Goal: Task Accomplishment & Management: Manage account settings

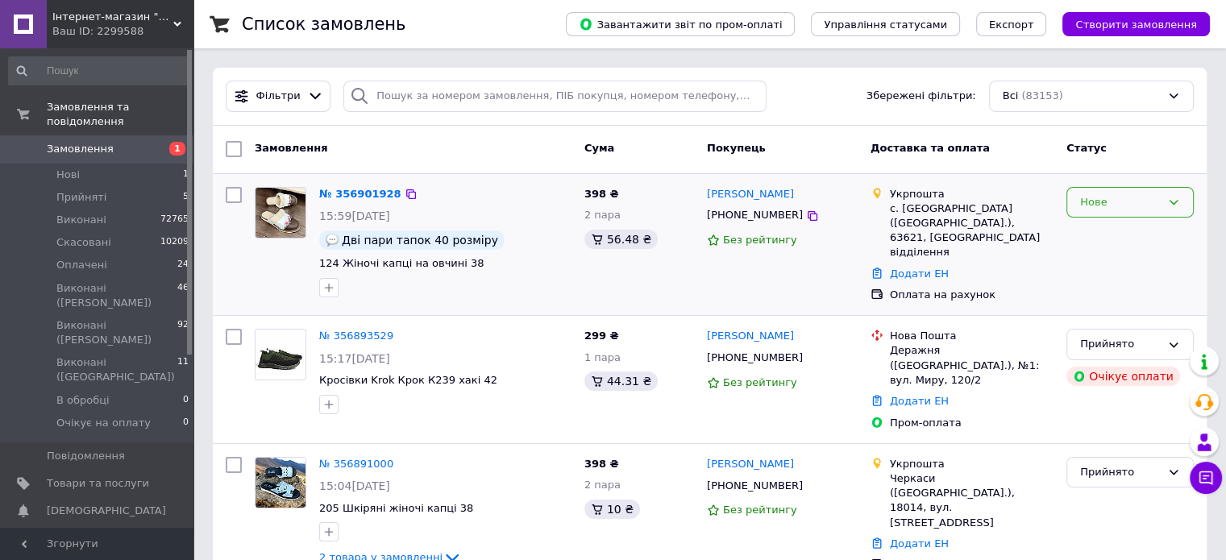
click at [1087, 196] on div "Нове" at bounding box center [1120, 202] width 81 height 17
click at [1105, 233] on li "Прийнято" at bounding box center [1131, 236] width 126 height 30
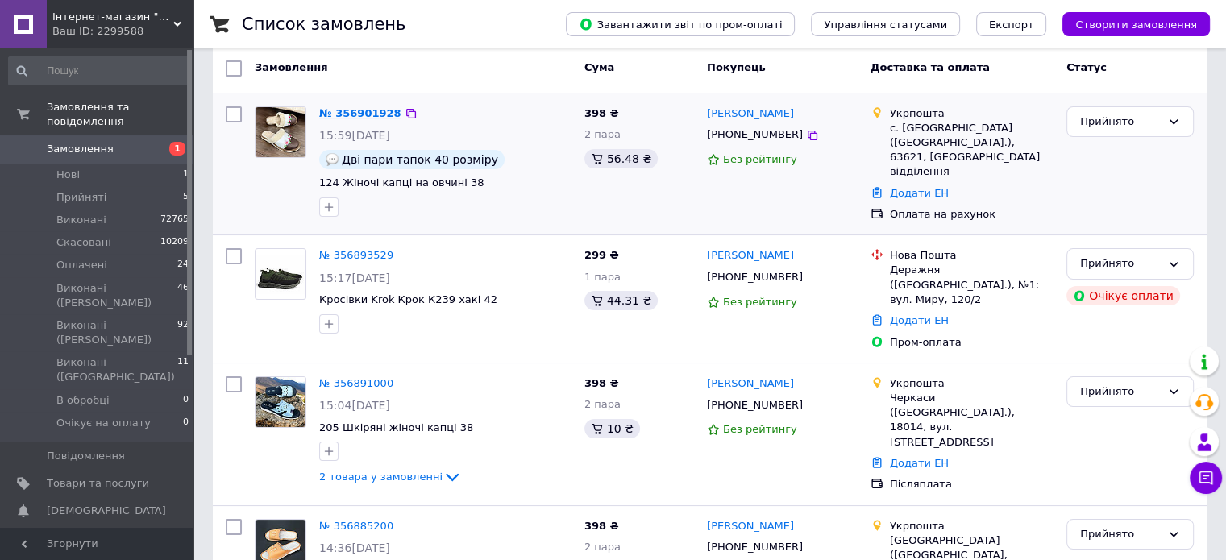
click at [363, 117] on link "№ 356901928" at bounding box center [360, 113] width 82 height 12
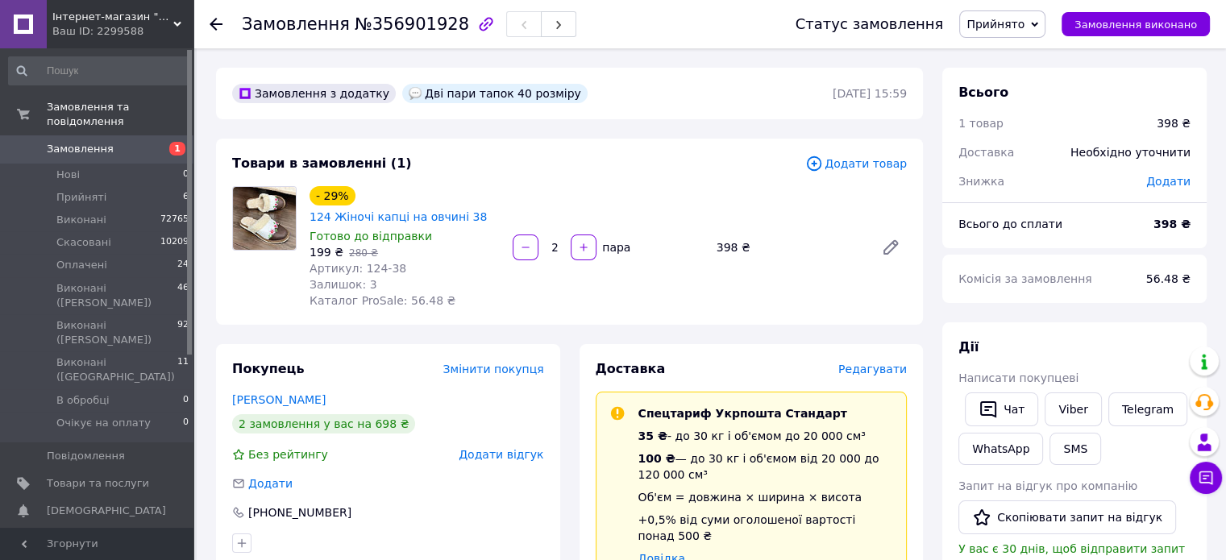
click at [1046, 16] on span "Прийнято" at bounding box center [1003, 23] width 86 height 27
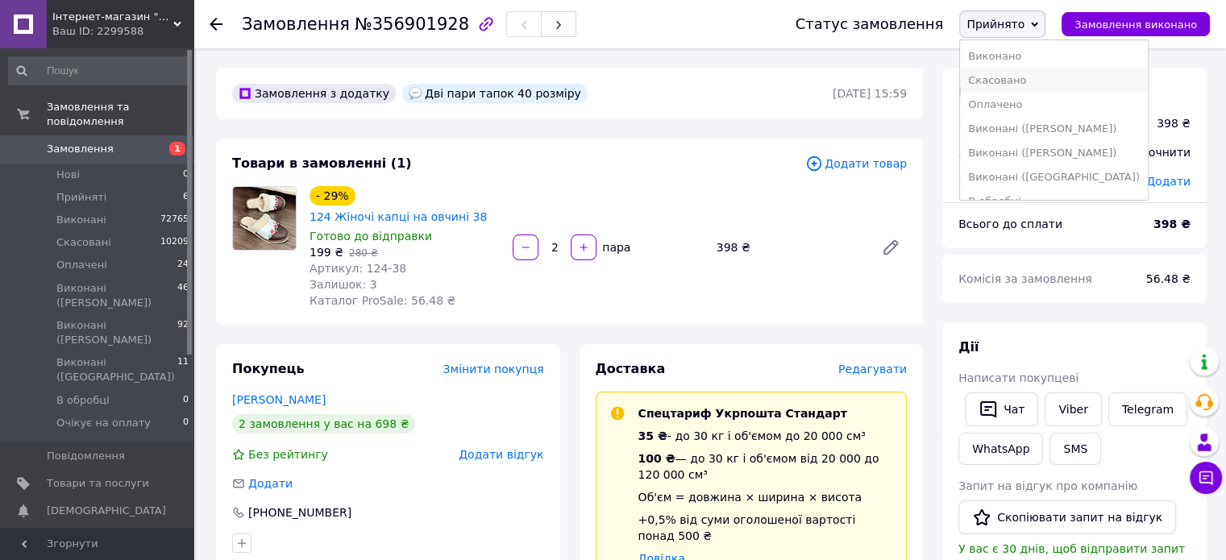
click at [1028, 80] on li "Скасовано" at bounding box center [1054, 81] width 188 height 24
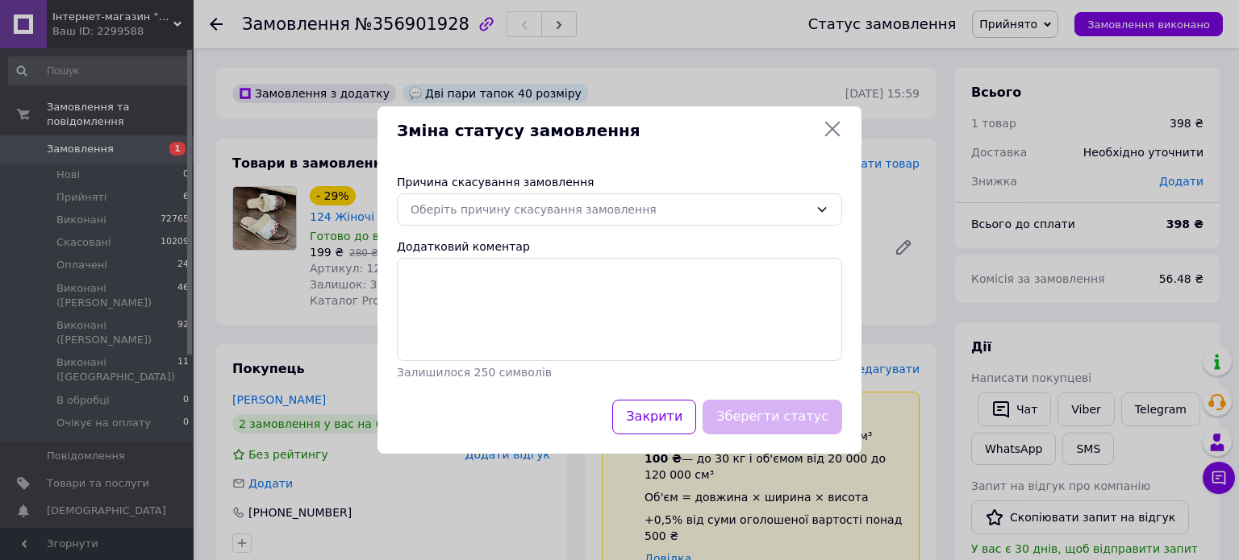
click at [835, 128] on icon at bounding box center [831, 128] width 19 height 19
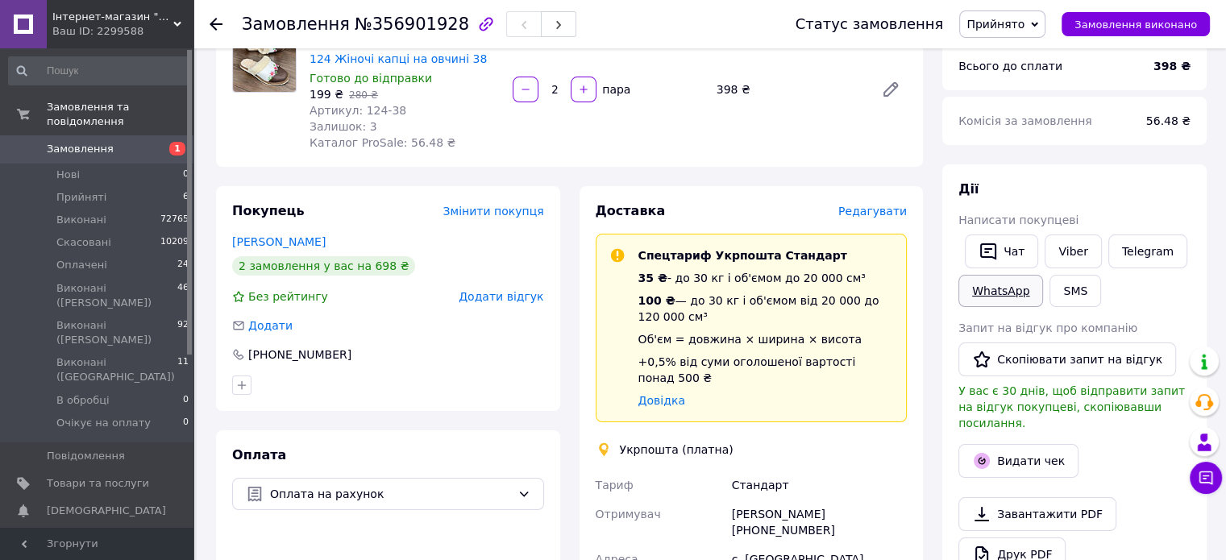
scroll to position [161, 0]
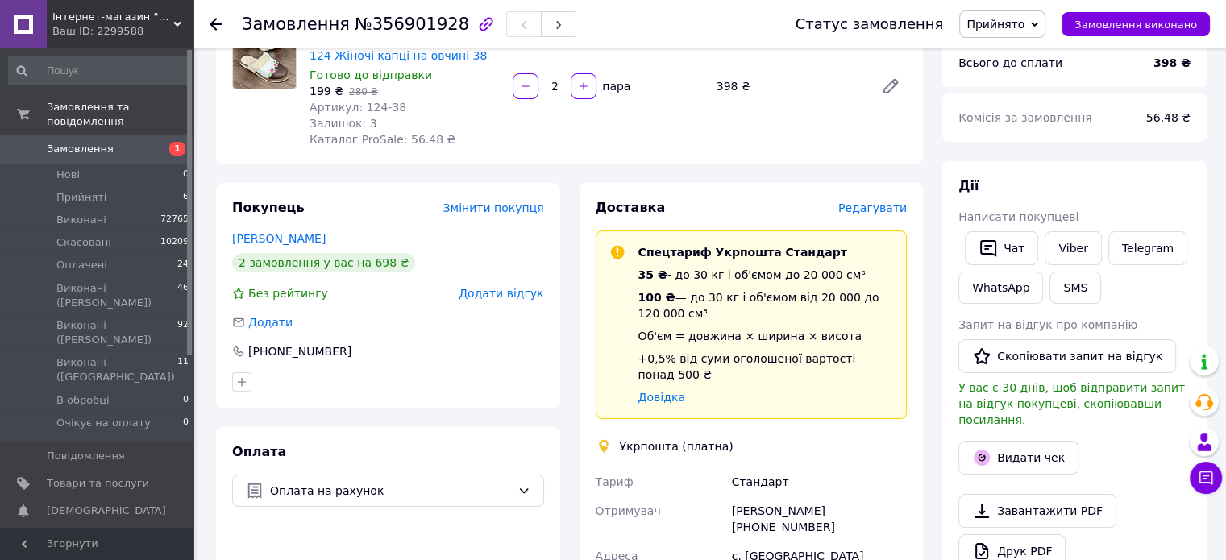
click at [754, 497] on div "Людмила Герасименко +380969521819" at bounding box center [819, 519] width 181 height 45
copy div "Людмила"
click at [1069, 245] on link "Viber" at bounding box center [1073, 248] width 56 height 34
click at [1060, 248] on link "Viber" at bounding box center [1073, 248] width 56 height 34
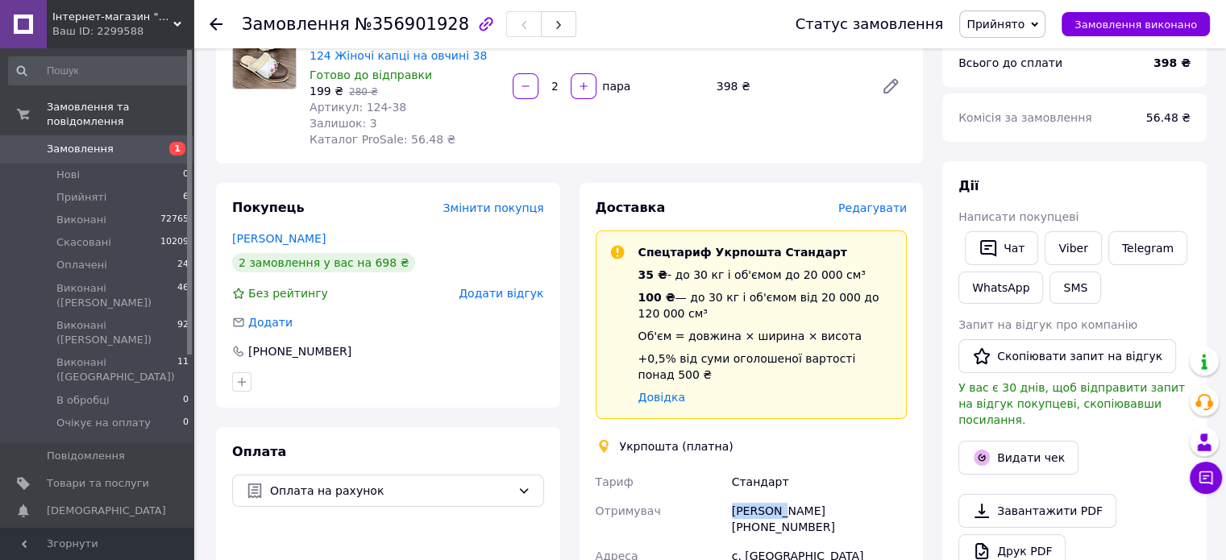
click at [1014, 25] on span "Прийнято" at bounding box center [996, 24] width 58 height 13
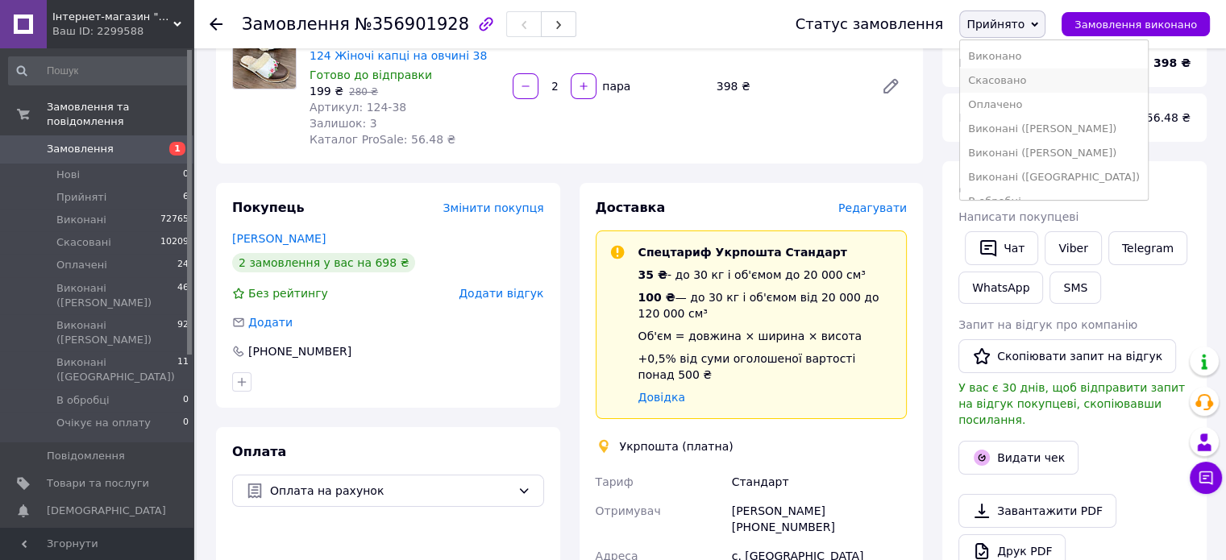
click at [1022, 83] on li "Скасовано" at bounding box center [1054, 81] width 188 height 24
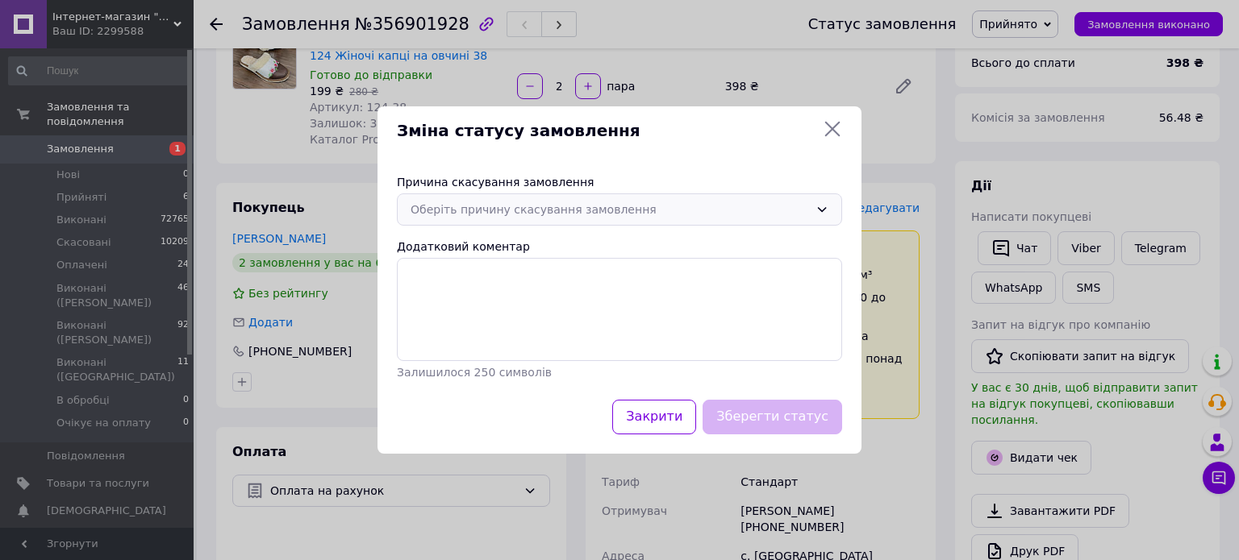
click at [554, 212] on div "Оберіть причину скасування замовлення" at bounding box center [609, 210] width 398 height 18
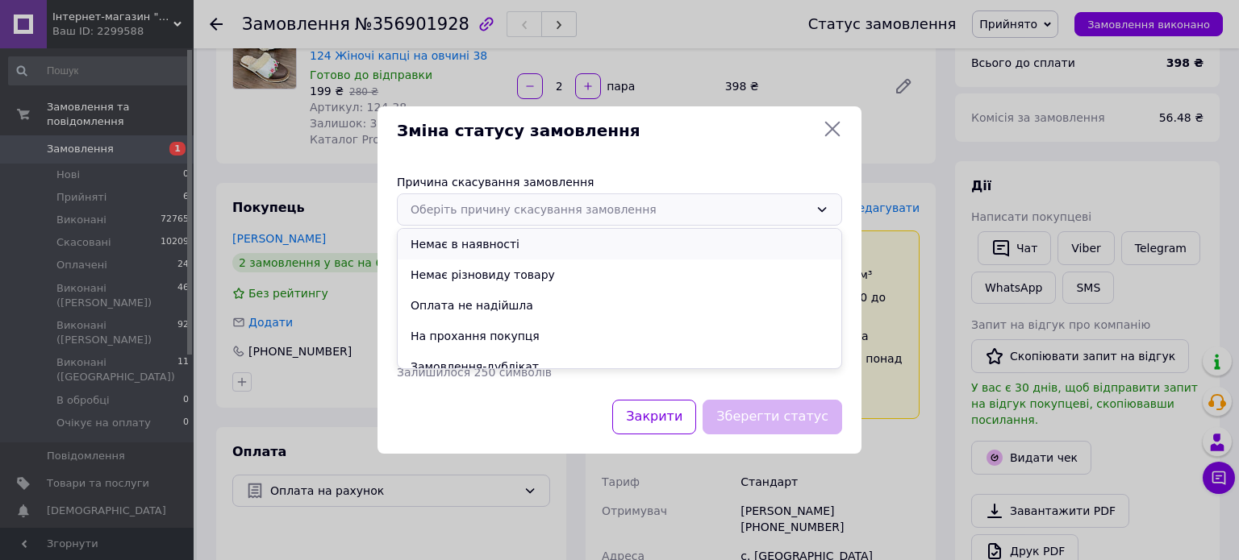
click at [452, 246] on li "Немає в наявності" at bounding box center [619, 244] width 443 height 31
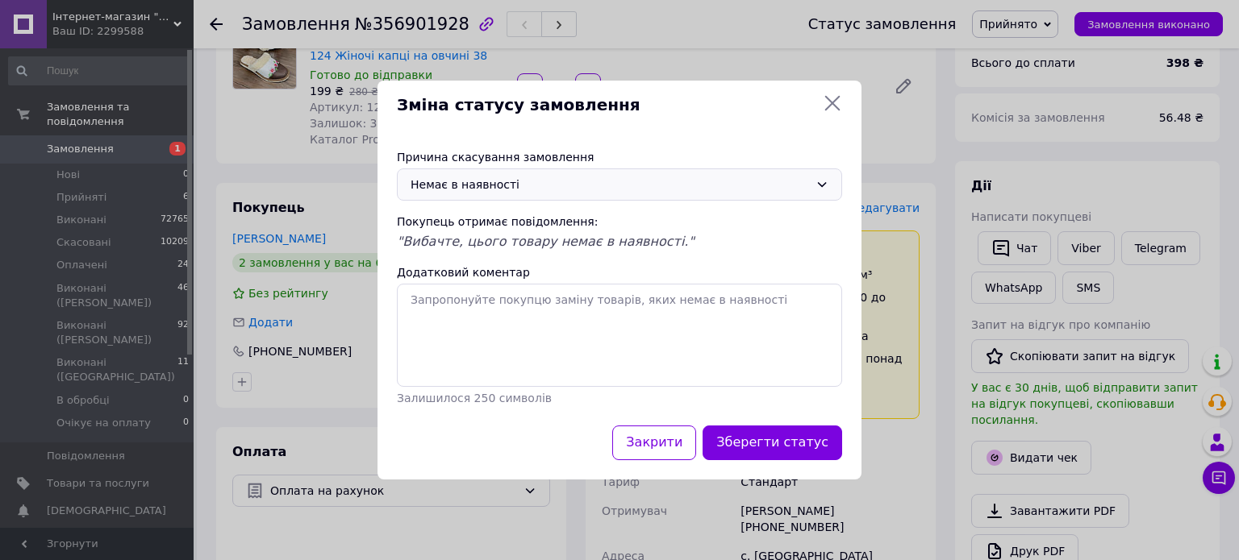
click at [550, 246] on span ""Вибачте, цього товару немає в наявності."" at bounding box center [546, 241] width 298 height 15
click at [677, 316] on textarea "Додатковий коментар" at bounding box center [619, 335] width 445 height 103
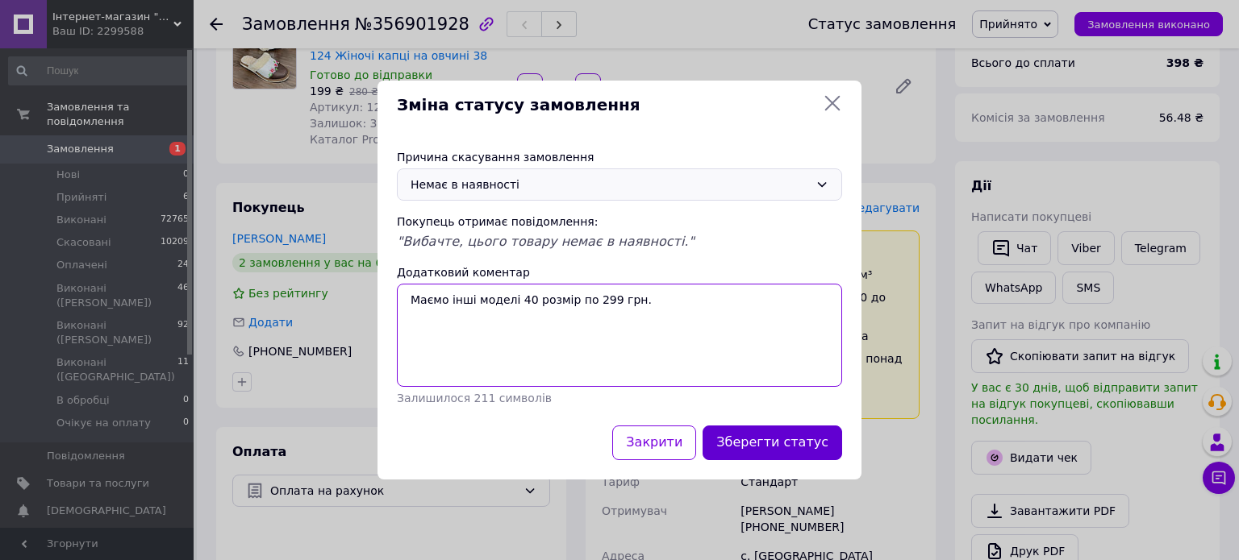
type textarea "Маємо інші моделі 40 розмір по 299 грн."
click at [790, 444] on button "Зберегти статус" at bounding box center [771, 443] width 139 height 35
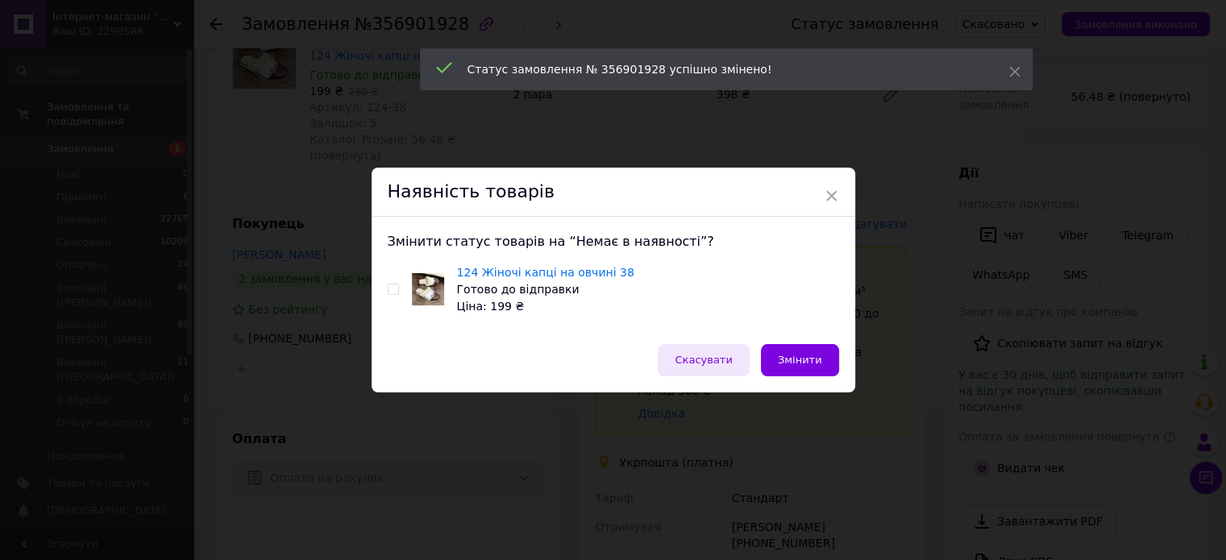
click at [711, 363] on span "Скасувати" at bounding box center [703, 360] width 57 height 12
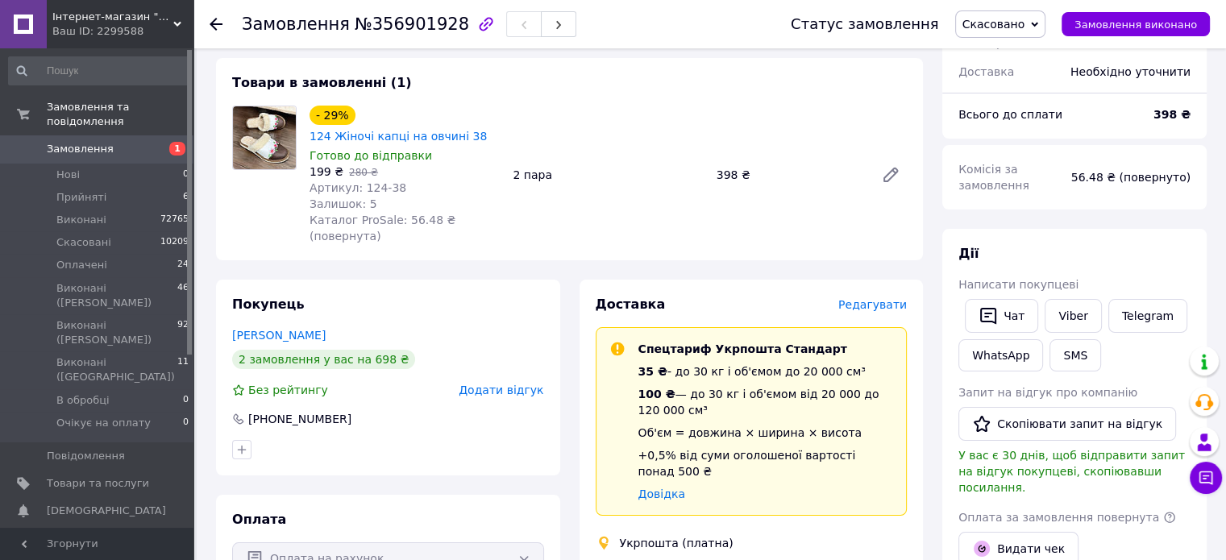
scroll to position [0, 0]
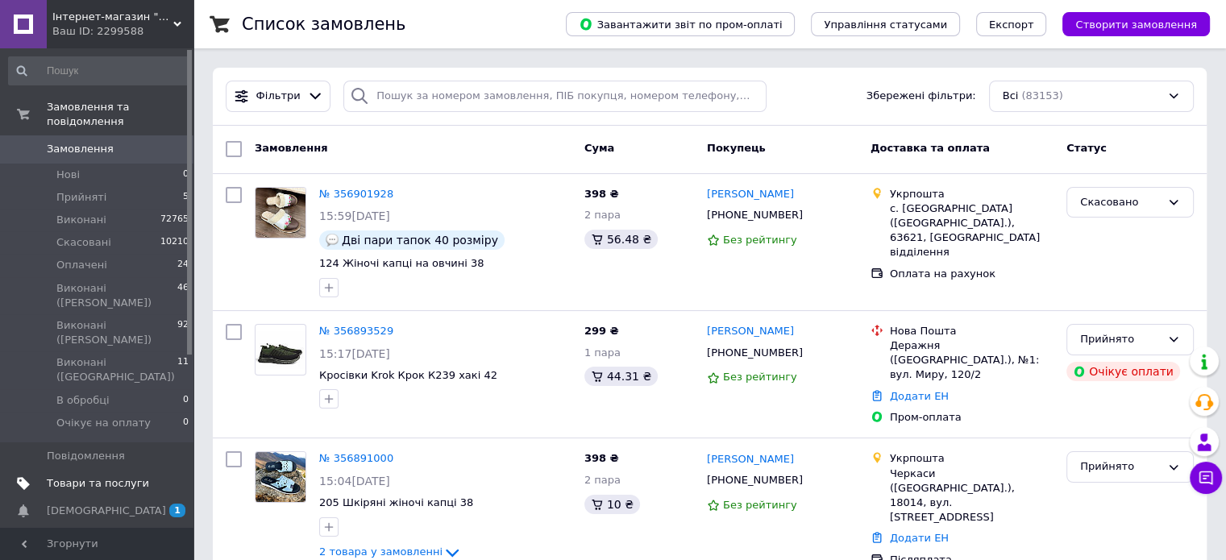
click at [94, 477] on span "Товари та послуги" at bounding box center [98, 484] width 102 height 15
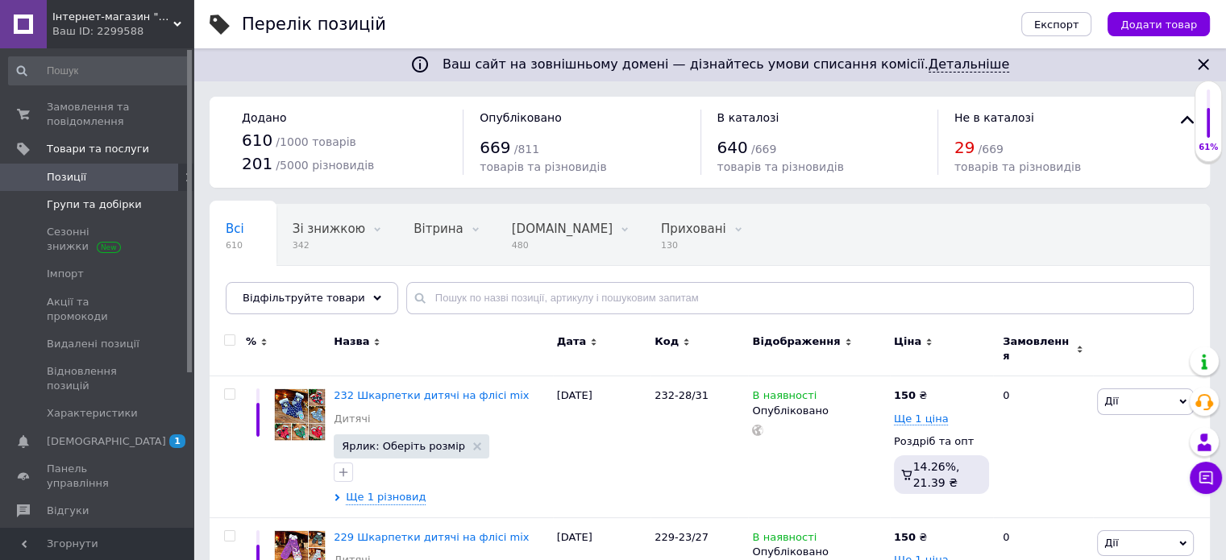
click at [107, 204] on span "Групи та добірки" at bounding box center [94, 205] width 95 height 15
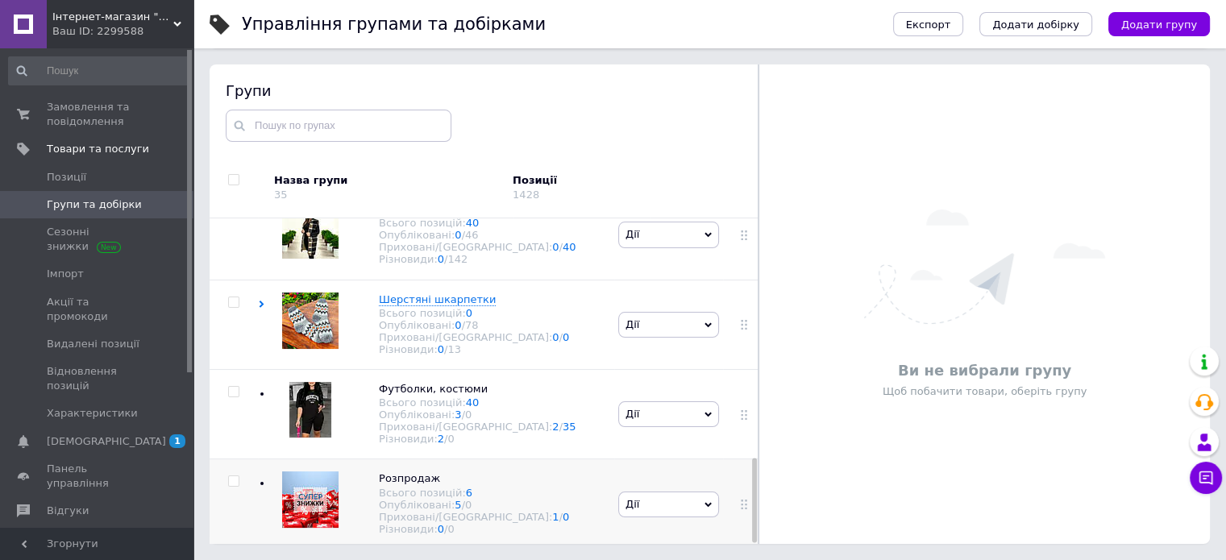
scroll to position [929, 0]
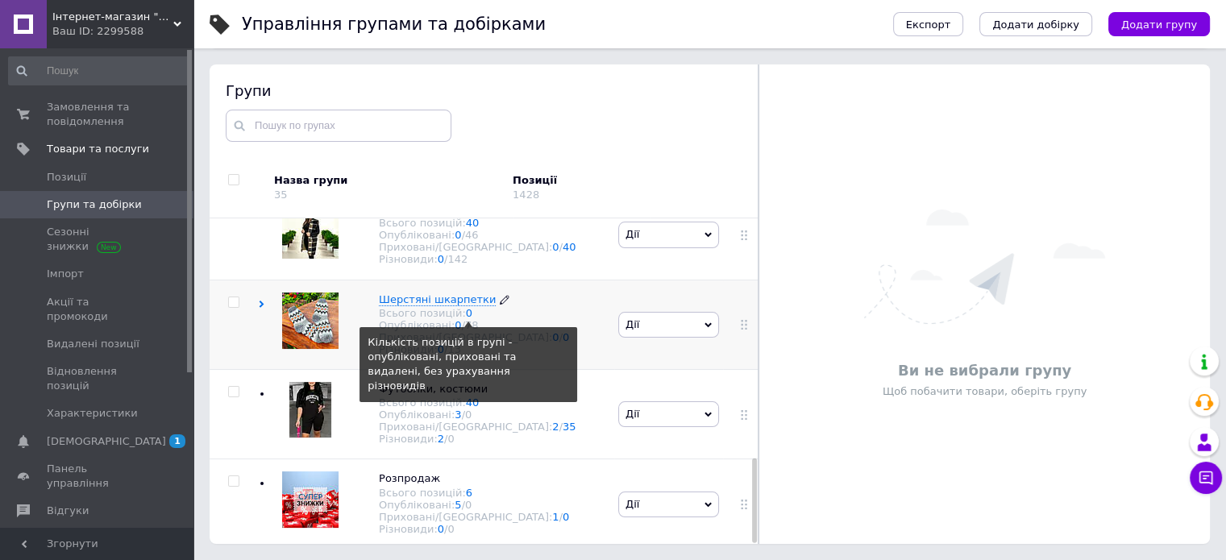
click at [456, 294] on span "Шерстяні шкарпетки" at bounding box center [437, 300] width 117 height 12
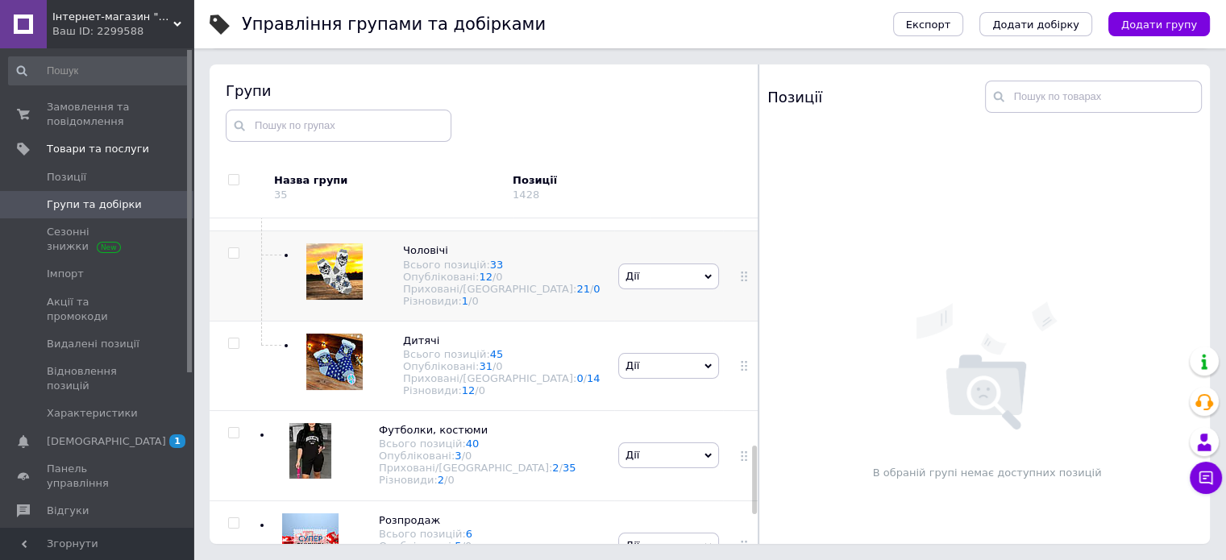
scroll to position [1090, 0]
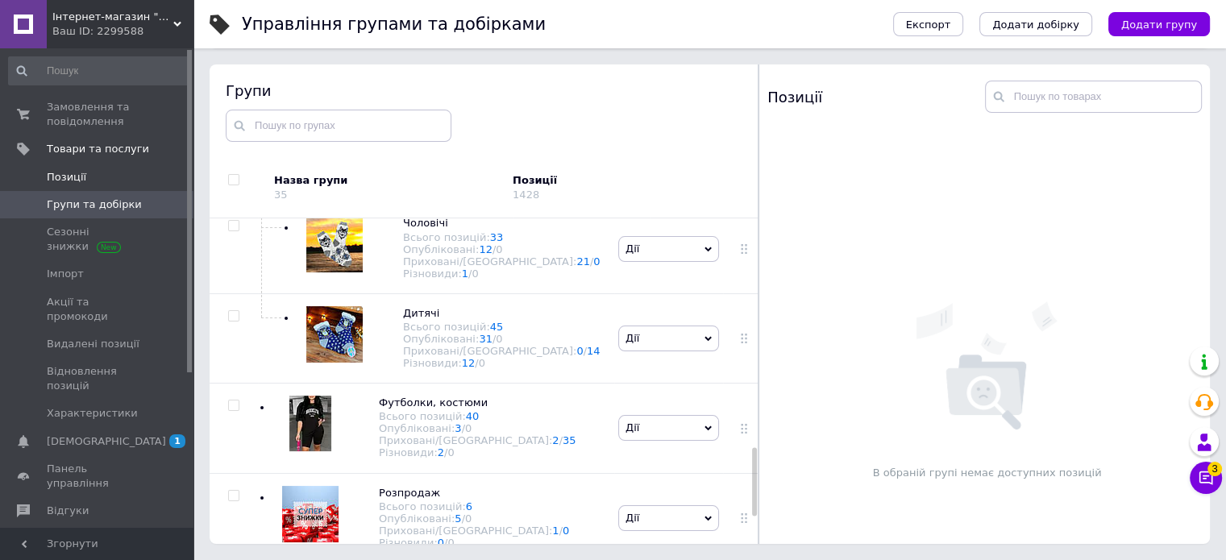
click at [52, 177] on span "Позиції" at bounding box center [67, 177] width 40 height 15
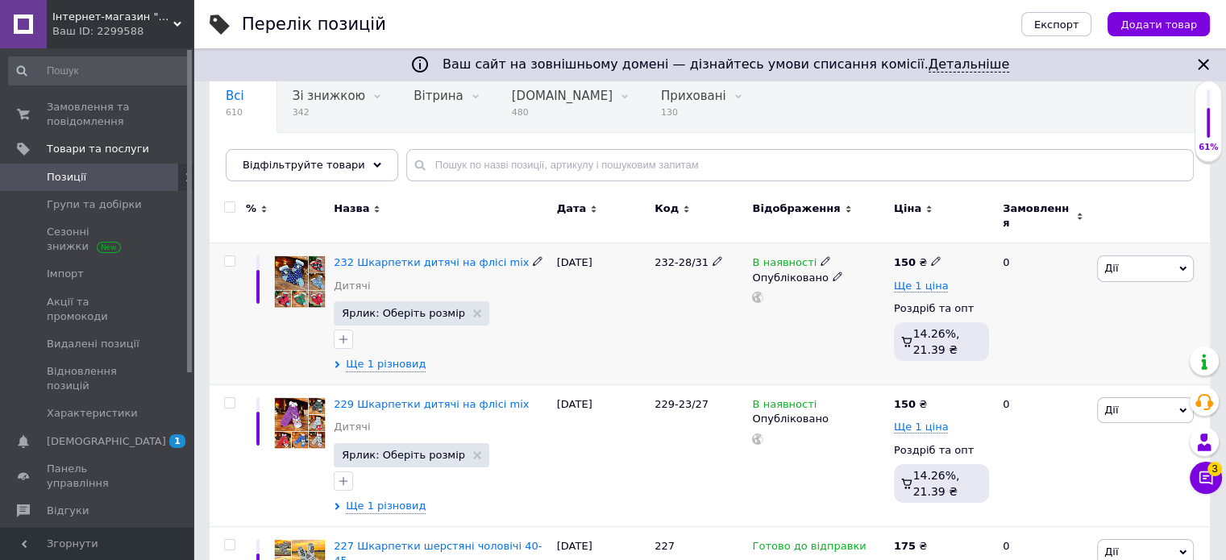
scroll to position [161, 0]
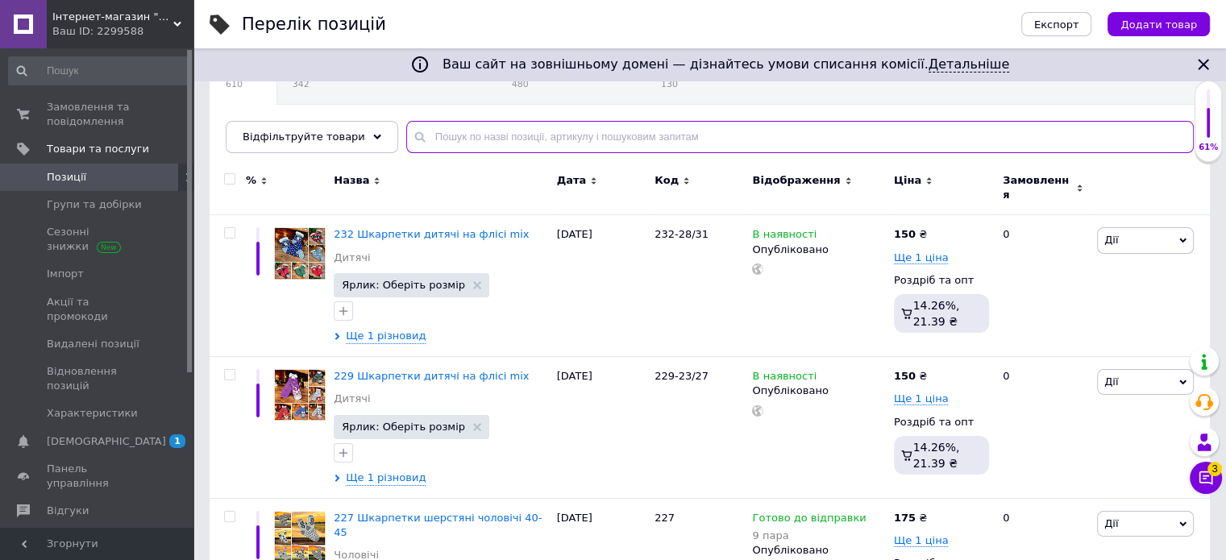
click at [410, 139] on input "text" at bounding box center [800, 137] width 788 height 32
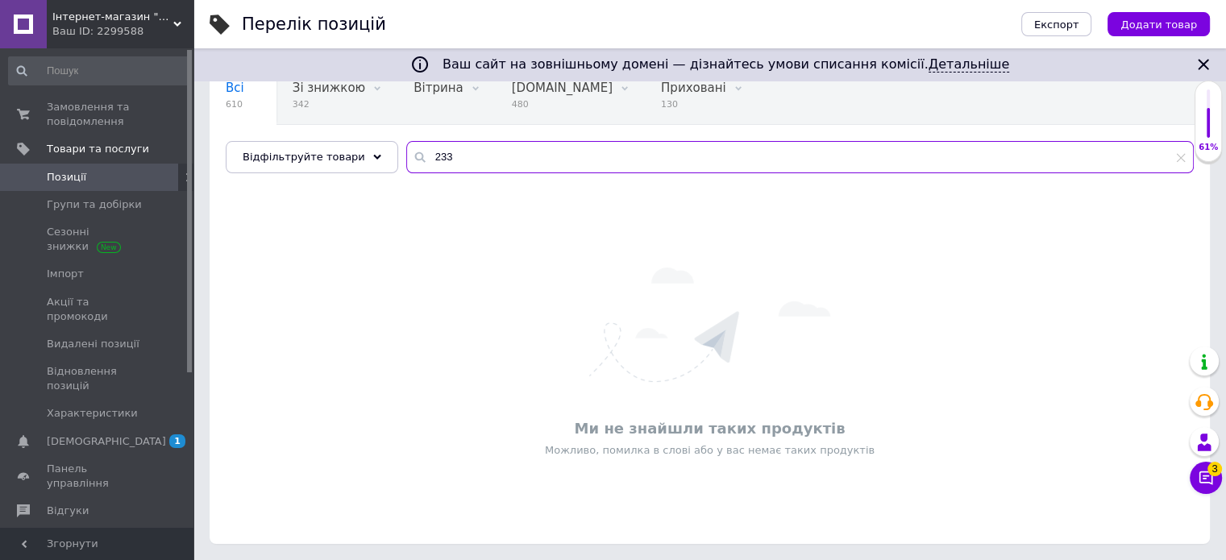
scroll to position [140, 0]
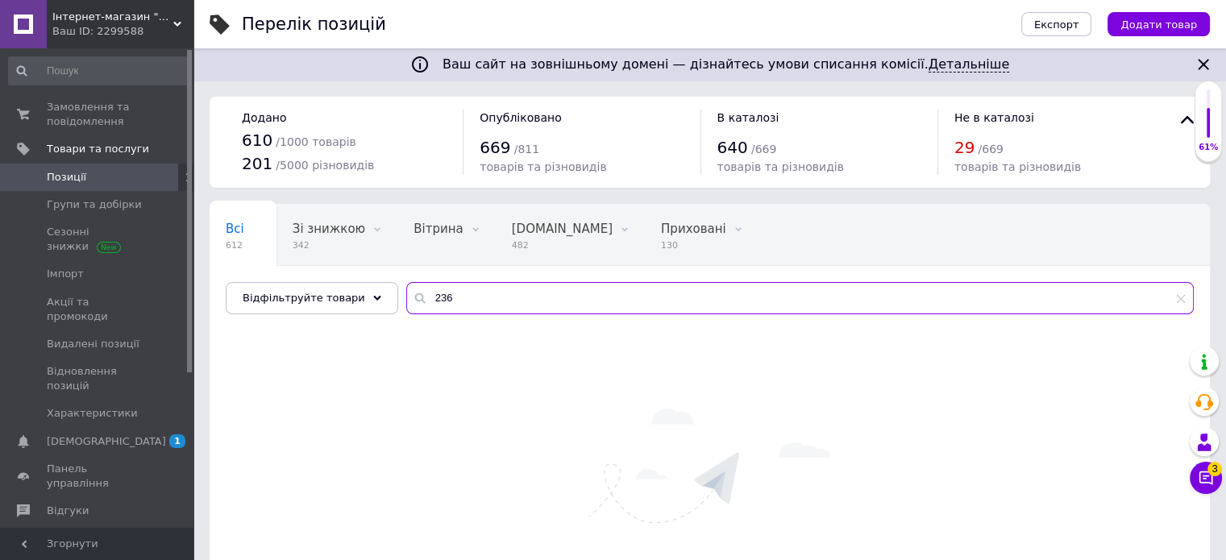
type input "236"
